Goal: Information Seeking & Learning: Understand process/instructions

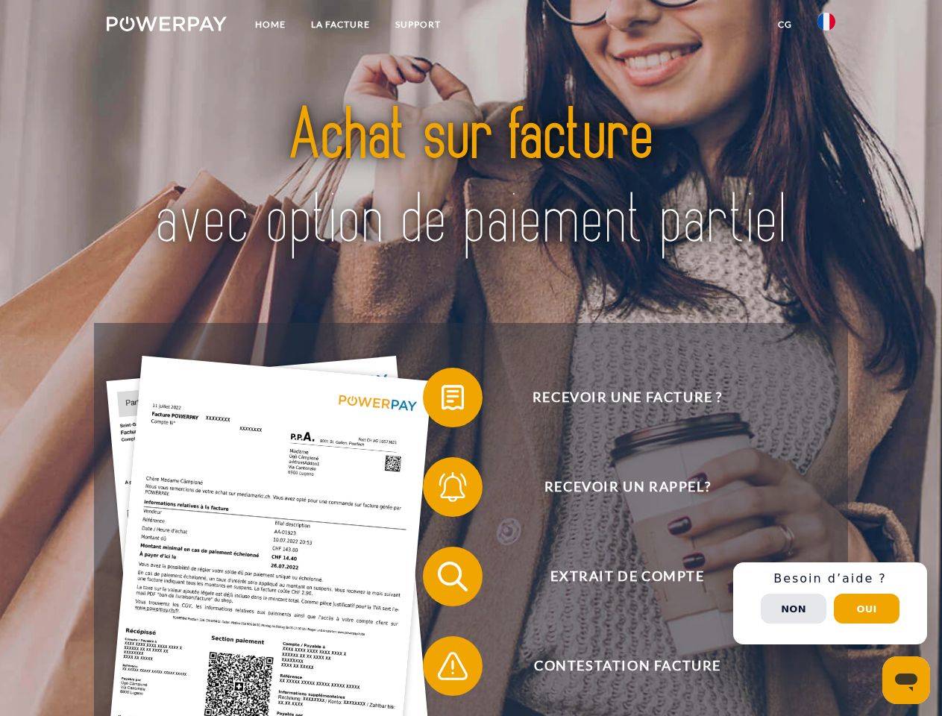
click at [166, 26] on img at bounding box center [167, 23] width 120 height 15
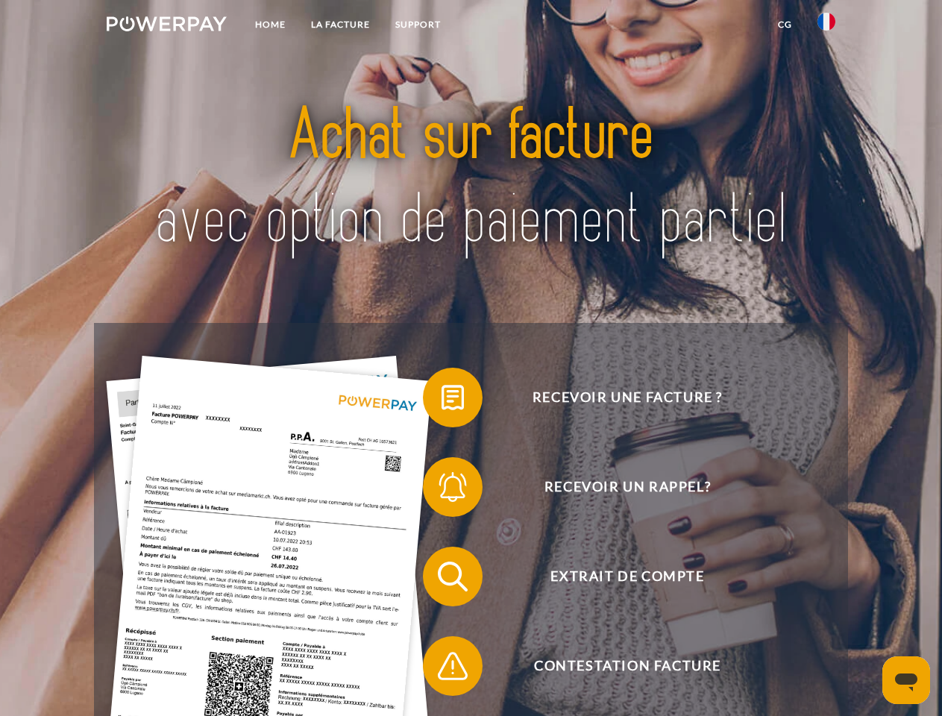
click at [826, 26] on img at bounding box center [826, 22] width 18 height 18
click at [785, 25] on link "CG" at bounding box center [785, 24] width 40 height 27
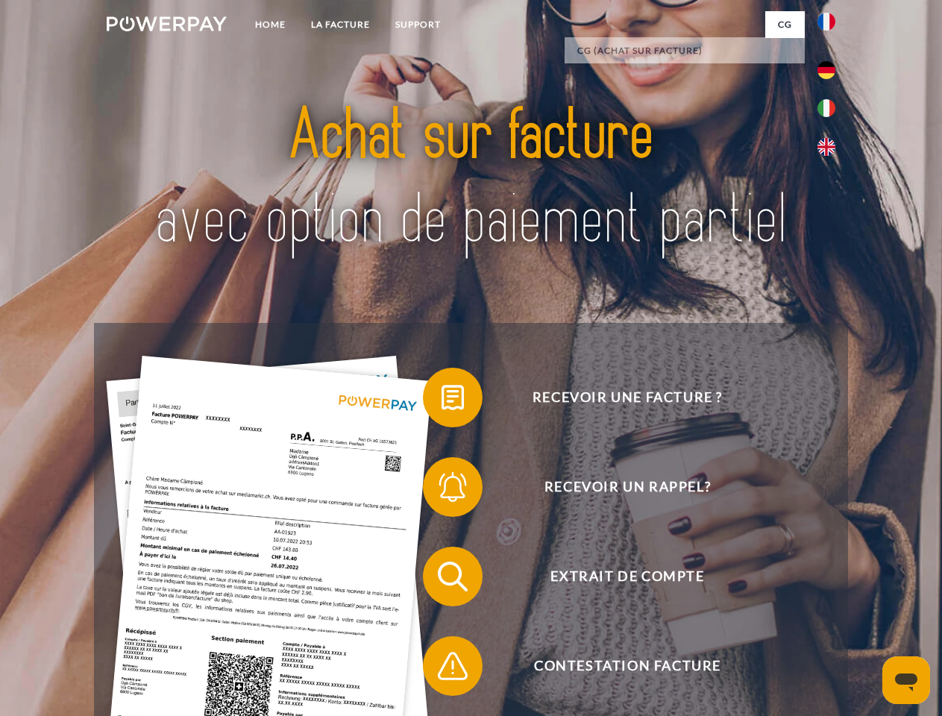
click at [442, 400] on span at bounding box center [430, 397] width 75 height 75
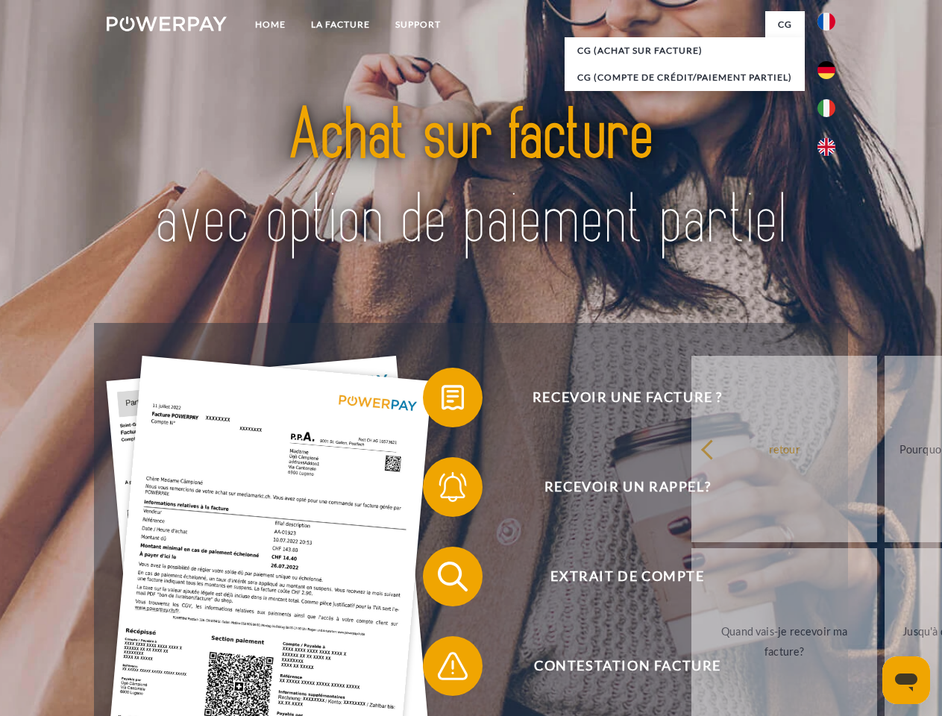
click at [442, 490] on div "Recevoir une facture ? Recevoir un rappel? Extrait de compte retour" at bounding box center [470, 621] width 753 height 597
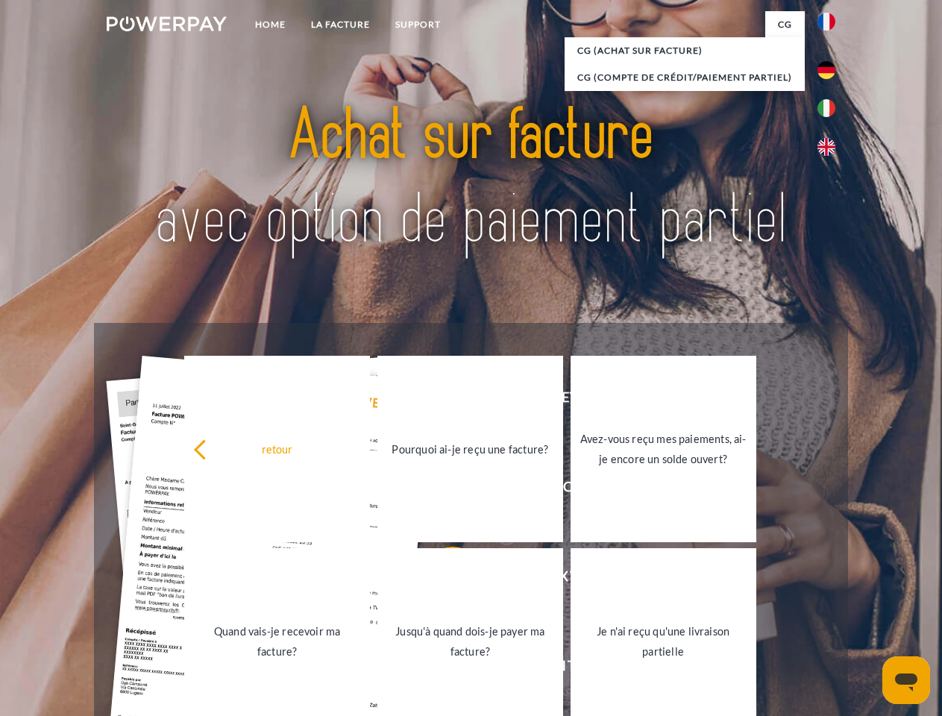
click at [442, 579] on link "Jusqu'à quand dois-je payer ma facture?" at bounding box center [470, 641] width 186 height 186
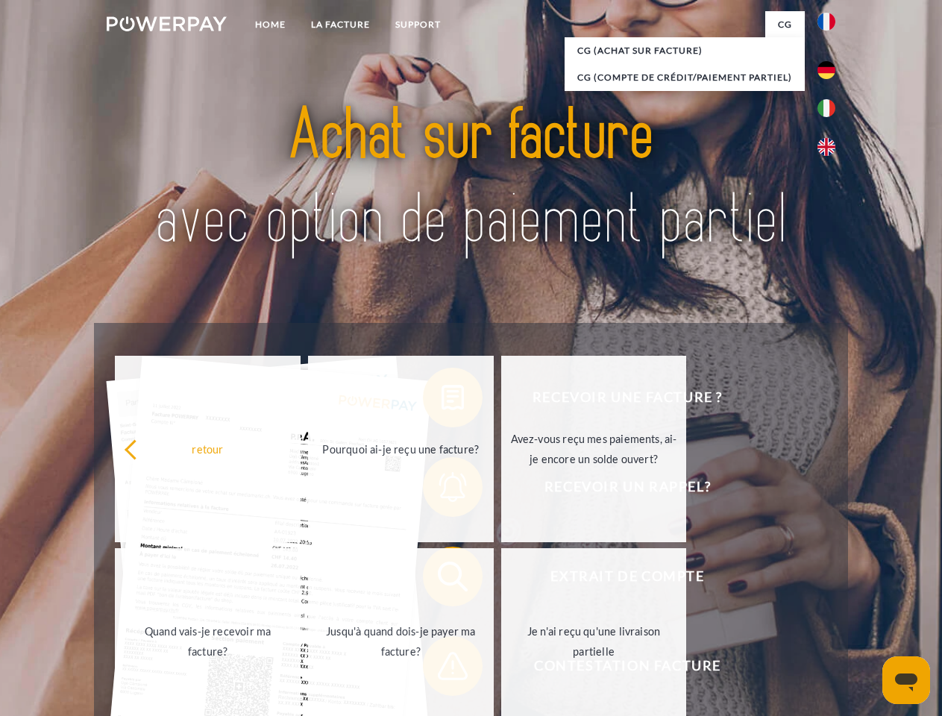
click at [442, 669] on div "retour Pourquoi ai-je reçu une facture? Avez-vous reçu mes paiements, ai-je enc…" at bounding box center [401, 545] width 603 height 385
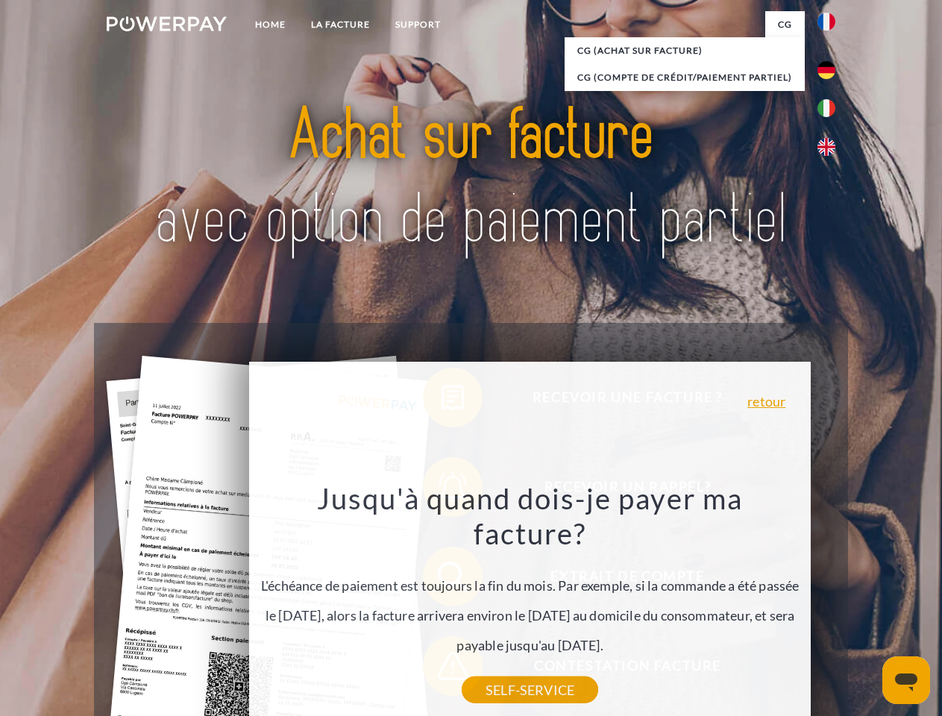
click at [830, 603] on div "Recevoir une facture ? Recevoir un rappel? Extrait de compte retour" at bounding box center [470, 621] width 753 height 597
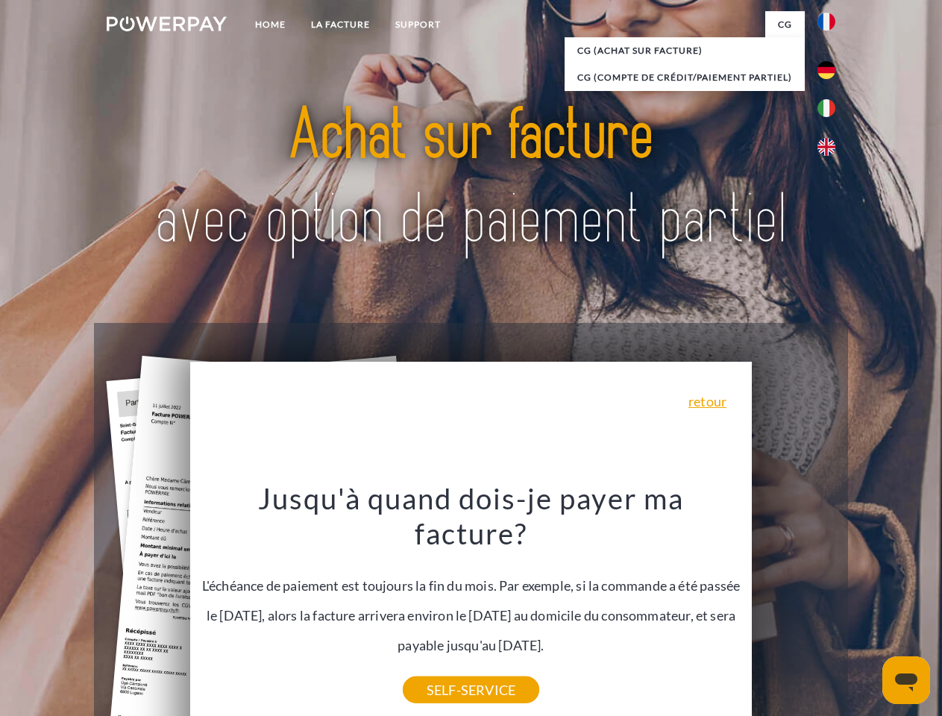
click at [794, 606] on span "Extrait de compte" at bounding box center [626, 577] width 365 height 60
click at [867, 609] on header "Home LA FACTURE Support" at bounding box center [471, 515] width 942 height 1030
